Goal: Communication & Community: Answer question/provide support

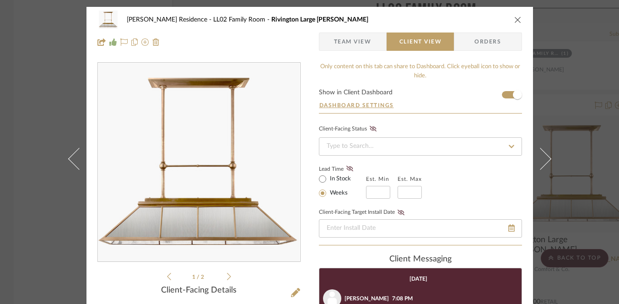
click at [224, 281] on ul "1 / 2" at bounding box center [199, 276] width 64 height 11
click at [227, 278] on icon at bounding box center [229, 276] width 4 height 7
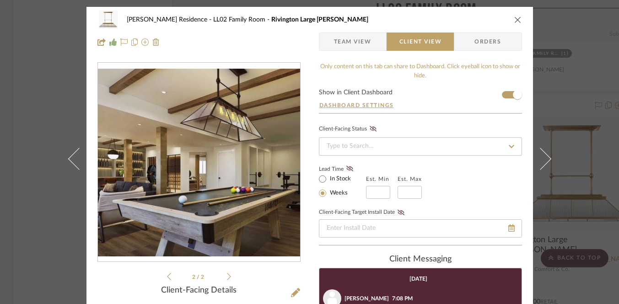
click at [55, 158] on div "[PERSON_NAME] Residence LL02 Family Room Rivington Large Billiard Chandelier Te…" at bounding box center [309, 152] width 619 height 304
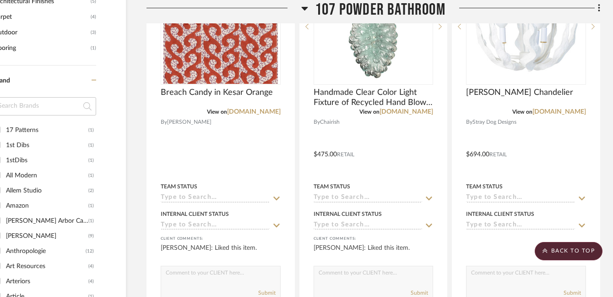
scroll to position [881, 46]
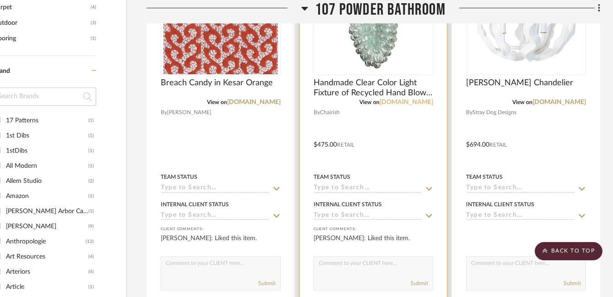
click at [412, 100] on link "[DOMAIN_NAME]" at bounding box center [406, 102] width 54 height 6
click at [383, 56] on img "0" at bounding box center [373, 17] width 114 height 114
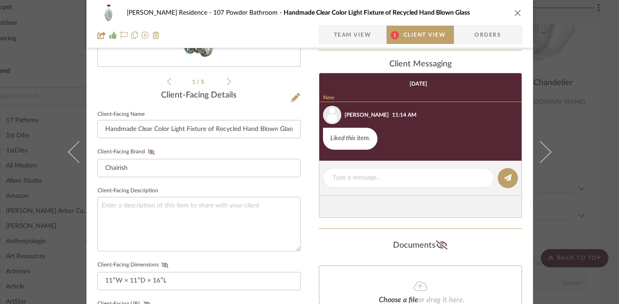
scroll to position [204, 0]
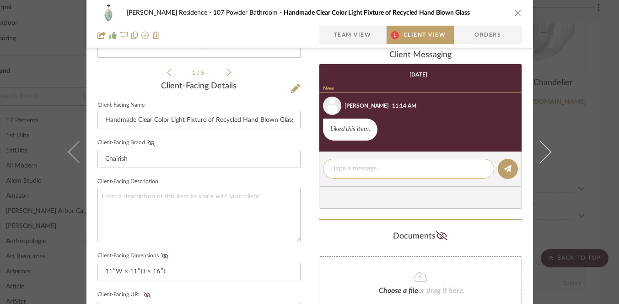
click at [358, 168] on textarea at bounding box center [409, 169] width 152 height 10
type textarea "t"
click at [346, 31] on span "Team View" at bounding box center [353, 35] width 38 height 18
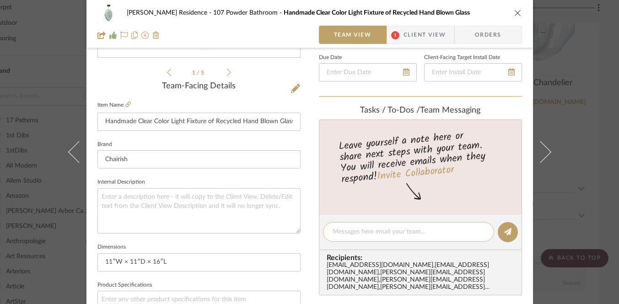
click at [355, 236] on div at bounding box center [408, 232] width 171 height 20
click at [355, 234] on textarea at bounding box center [409, 232] width 152 height 10
type textarea "t"
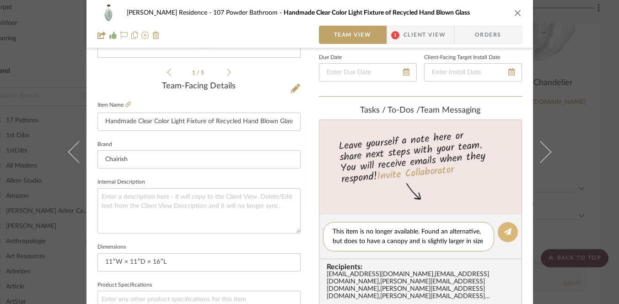
type textarea "This item is no longer available. Found an alternative, but does to have a cano…"
click at [498, 231] on button at bounding box center [508, 232] width 20 height 20
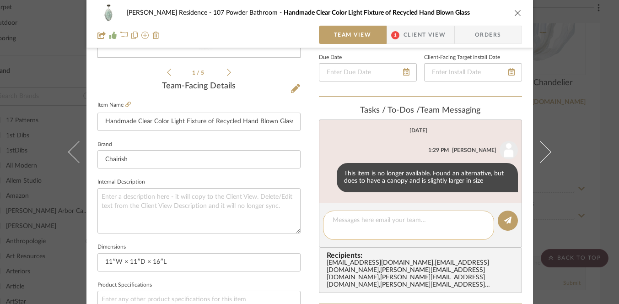
click at [458, 238] on div at bounding box center [408, 225] width 171 height 29
click at [445, 228] on div at bounding box center [408, 225] width 171 height 29
paste textarea "[URL][DOMAIN_NAME]"
type textarea "[URL][DOMAIN_NAME]"
click at [504, 224] on fa-icon at bounding box center [507, 220] width 7 height 7
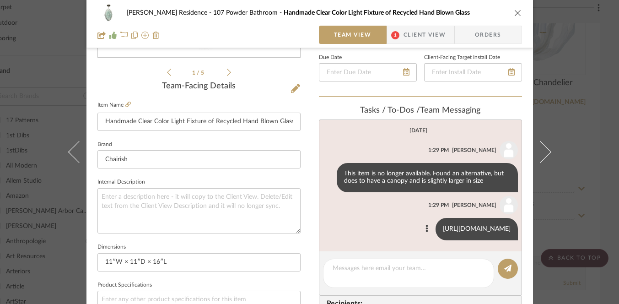
click at [443, 232] on link "[URL][DOMAIN_NAME]" at bounding box center [477, 229] width 68 height 6
click at [49, 196] on div "[PERSON_NAME] Residence 107 Powder Bathroom Handmade Clear Color Light Fixture …" at bounding box center [309, 152] width 619 height 304
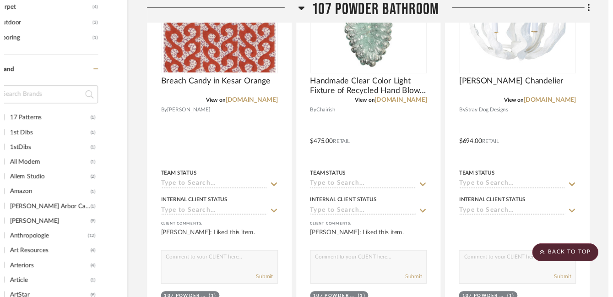
scroll to position [881, 46]
